Goal: Subscribe to service/newsletter

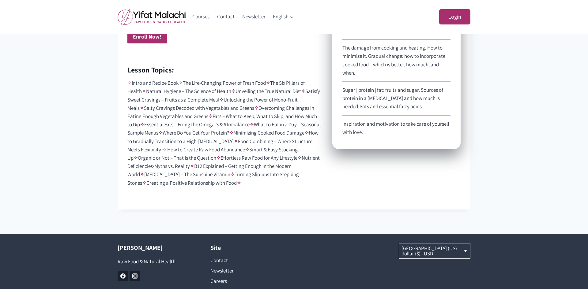
scroll to position [453, 0]
click at [232, 271] on link "Newsletter" at bounding box center [247, 271] width 74 height 10
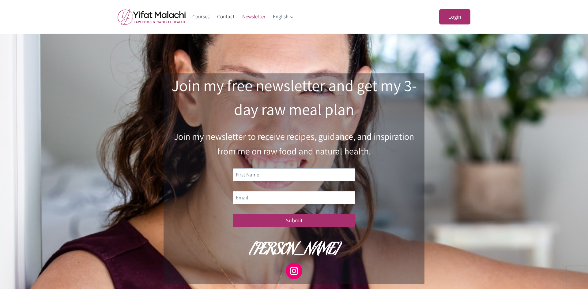
click at [273, 176] on input "text" at bounding box center [294, 174] width 123 height 13
type input "ph"
click at [270, 198] on input "email" at bounding box center [294, 197] width 123 height 13
type input "pshdc@aol.com"
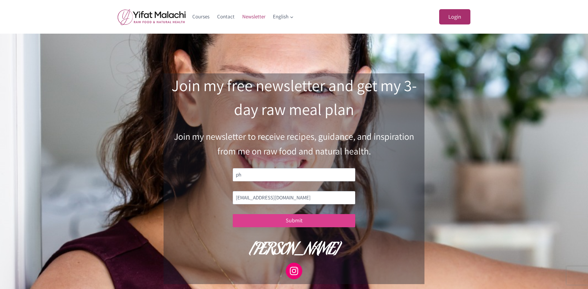
click at [278, 220] on button "Submit" at bounding box center [294, 220] width 123 height 13
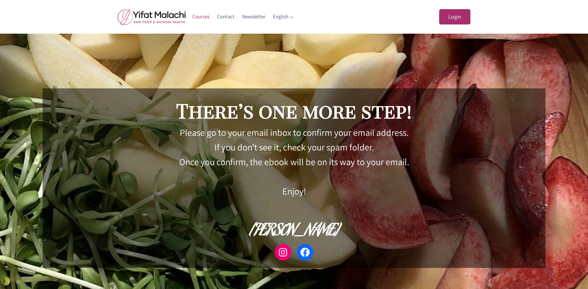
click at [197, 15] on link "Courses" at bounding box center [201, 16] width 25 height 15
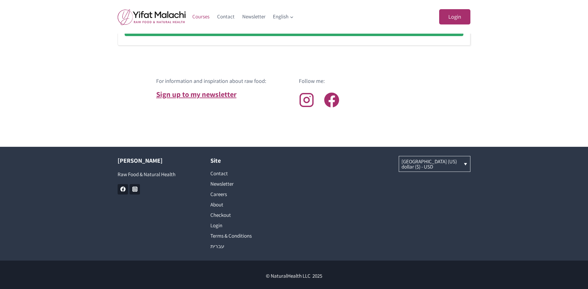
scroll to position [538, 0]
